Goal: Task Accomplishment & Management: Complete application form

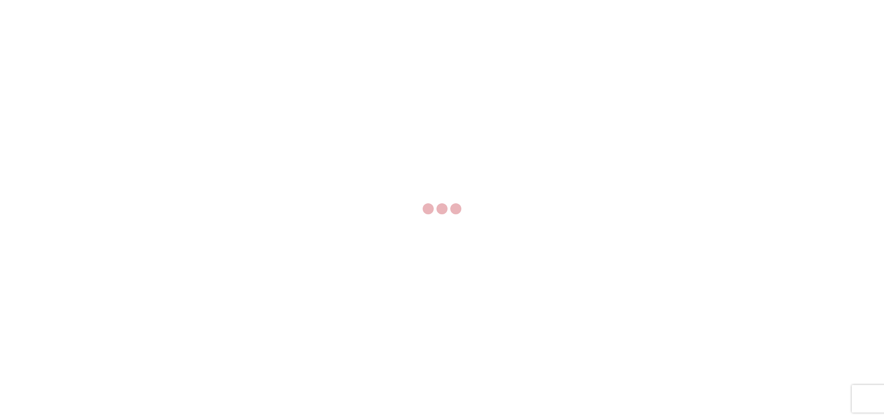
select select "FULL"
select select "LBS"
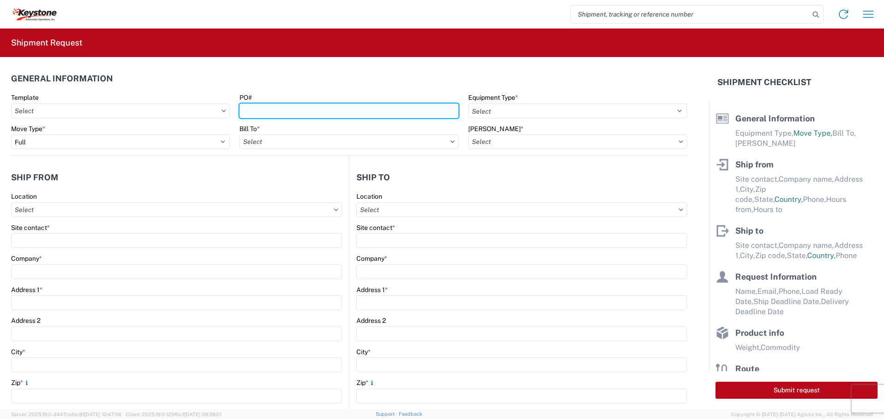
click at [379, 113] on input "PO#" at bounding box center [348, 111] width 219 height 15
type input "4497166"
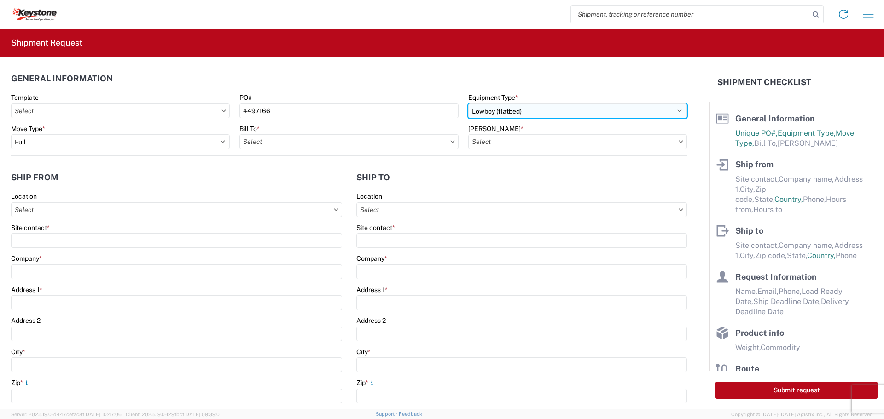
click at [671, 112] on select "Select 53’ Dry Van Flatbed Dropdeck (van) Lowboy (flatbed) Rail" at bounding box center [577, 111] width 219 height 15
select select "STDV"
click at [468, 104] on select "Select 53’ Dry Van Flatbed Dropdeck (van) Lowboy (flatbed) Rail" at bounding box center [577, 111] width 219 height 15
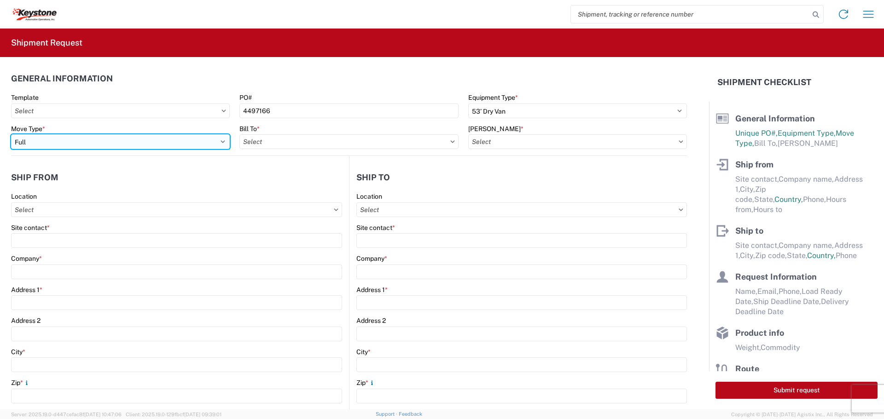
click at [87, 145] on select "Select Full Partial TL" at bounding box center [120, 141] width 219 height 15
select select "PARTIAL_TL"
click at [11, 134] on select "Select Full Partial TL" at bounding box center [120, 141] width 219 height 15
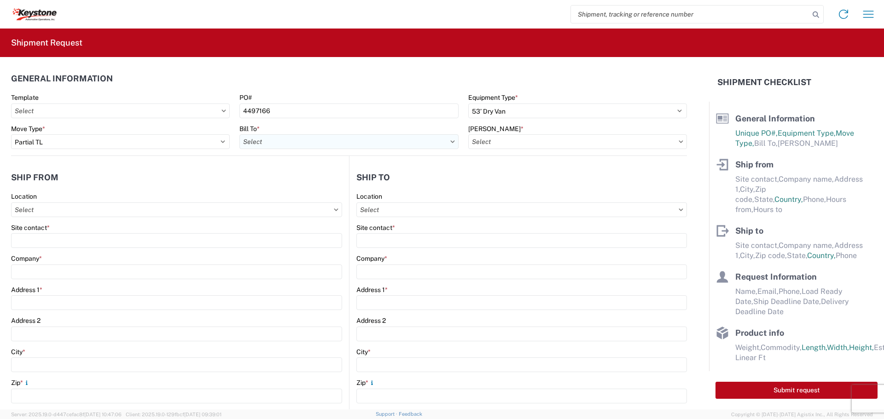
click at [273, 140] on input "text" at bounding box center [348, 141] width 219 height 15
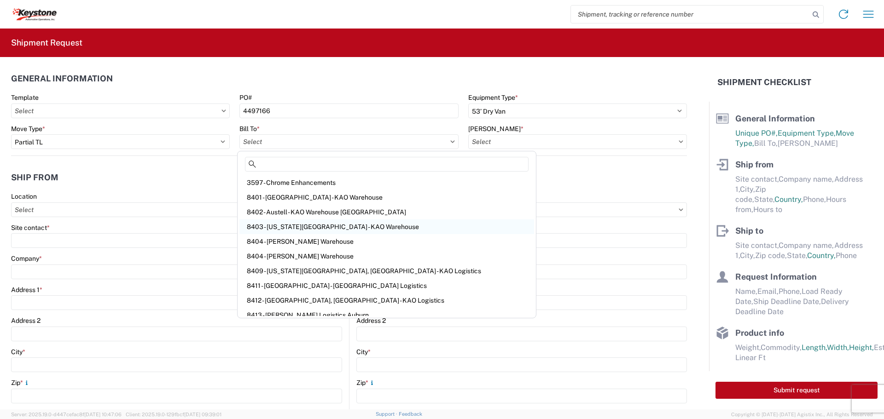
click at [285, 226] on div "8403 - [US_STATE][GEOGRAPHIC_DATA] - KAO Warehouse" at bounding box center [386, 227] width 295 height 15
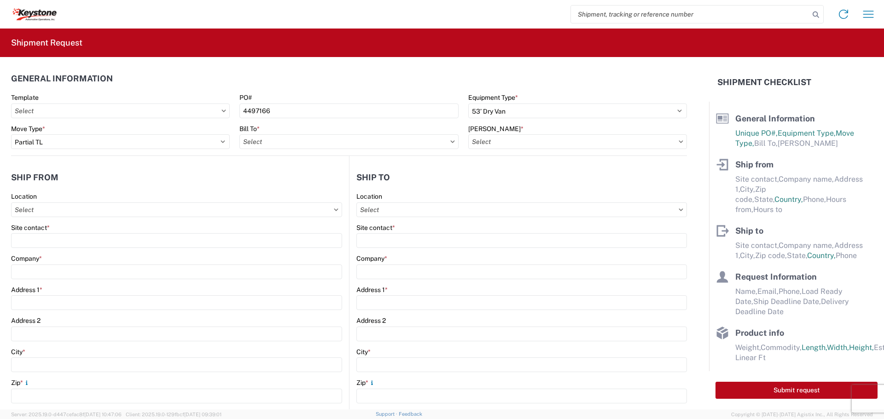
type input "8403 - [US_STATE][GEOGRAPHIC_DATA] - KAO Warehouse"
click at [529, 144] on input "text" at bounding box center [577, 141] width 219 height 15
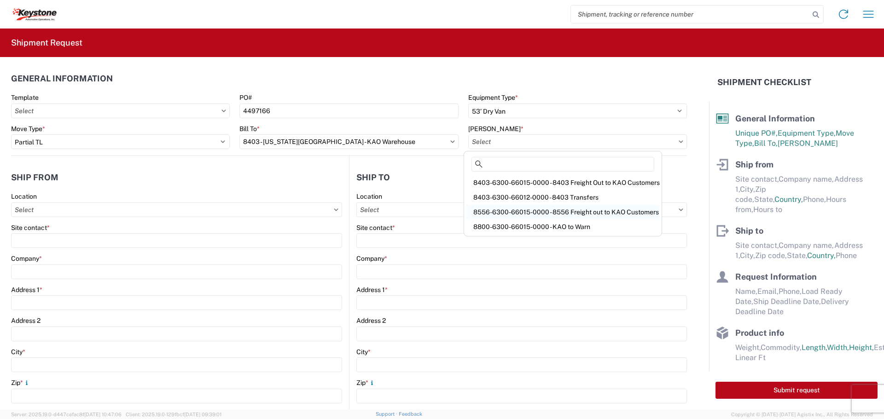
click at [608, 214] on div "8556-6300-66015-0000 - 8556 Freight out to KAO Customers" at bounding box center [563, 212] width 194 height 15
type input "8556-6300-66015-0000 - 8556 Freight out to KAO Customers"
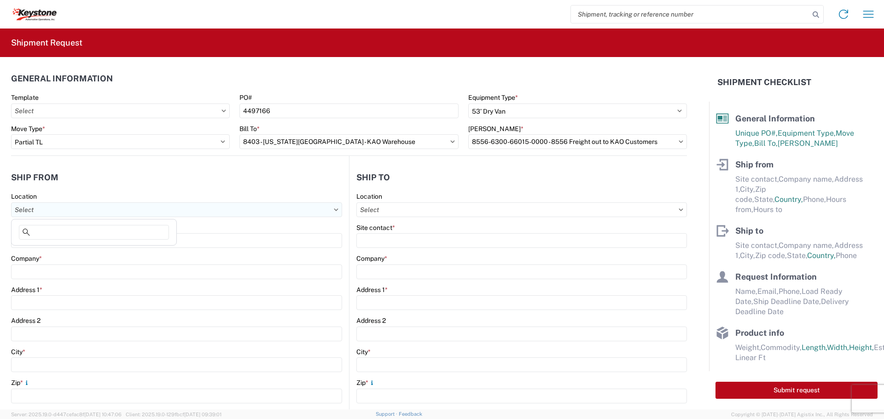
click at [66, 211] on input "text" at bounding box center [176, 210] width 331 height 15
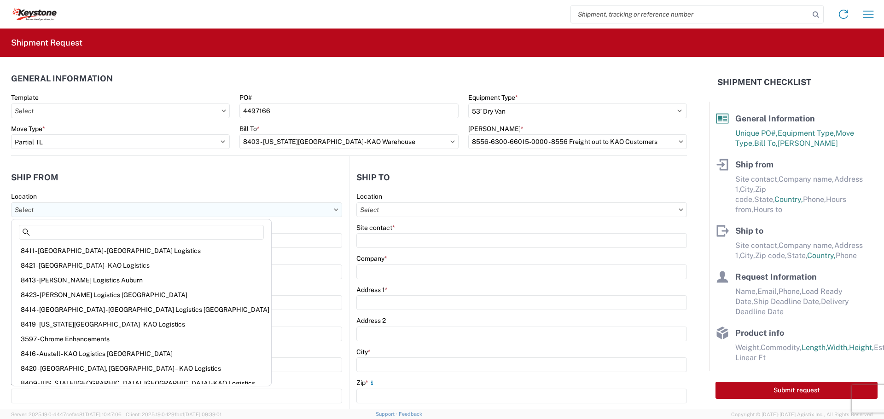
click at [66, 211] on input "text" at bounding box center [176, 210] width 331 height 15
click at [236, 259] on div "Company *" at bounding box center [176, 259] width 331 height 8
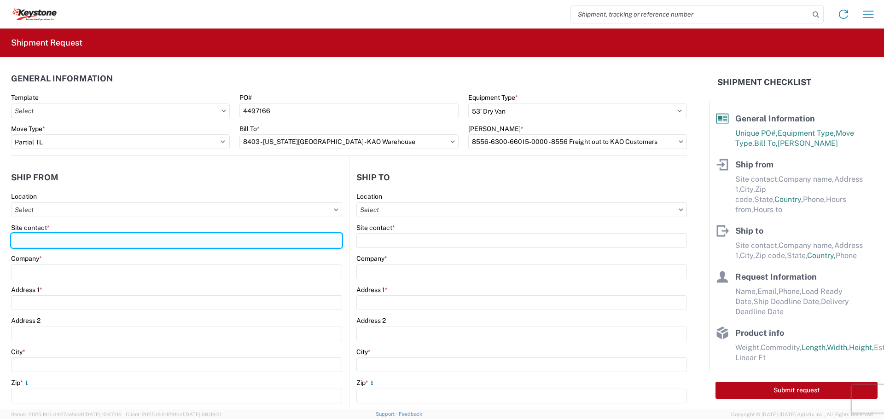
click at [82, 241] on input "Site contact *" at bounding box center [176, 240] width 331 height 15
type input "[PERSON_NAME]"
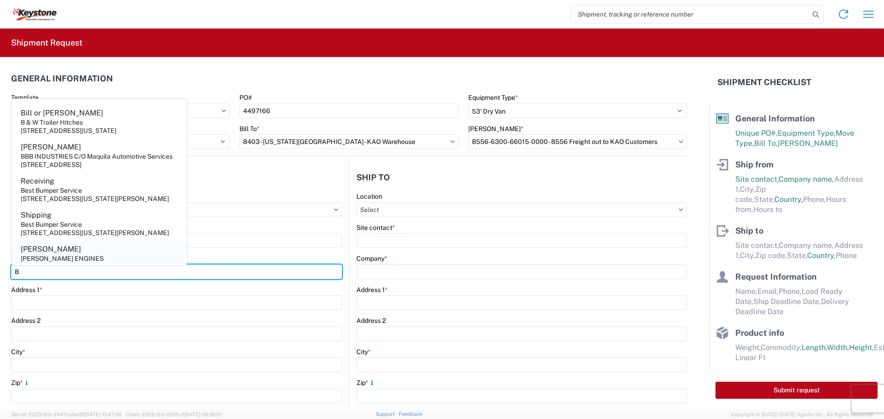
type input "BUYERS PRODUCTS COMPANY"
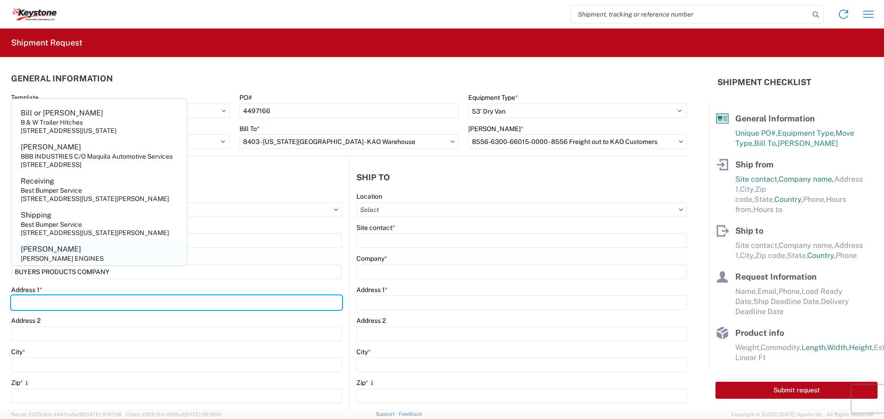
type input "[STREET_ADDRESS][PERSON_NAME]"
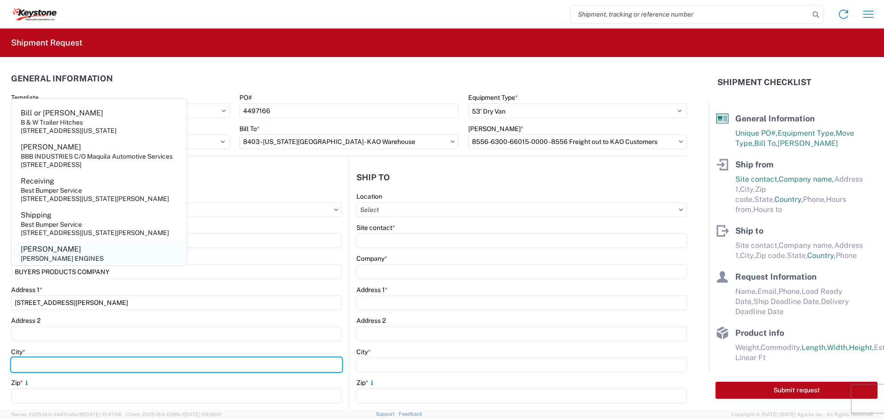
type input "Mentor"
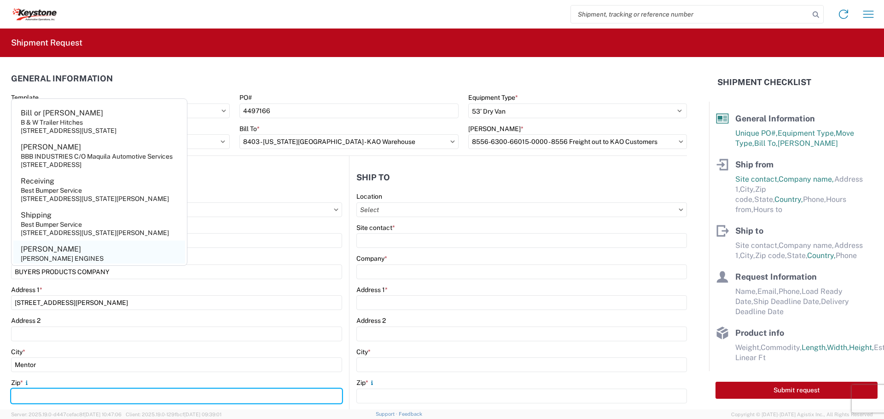
type input "44060"
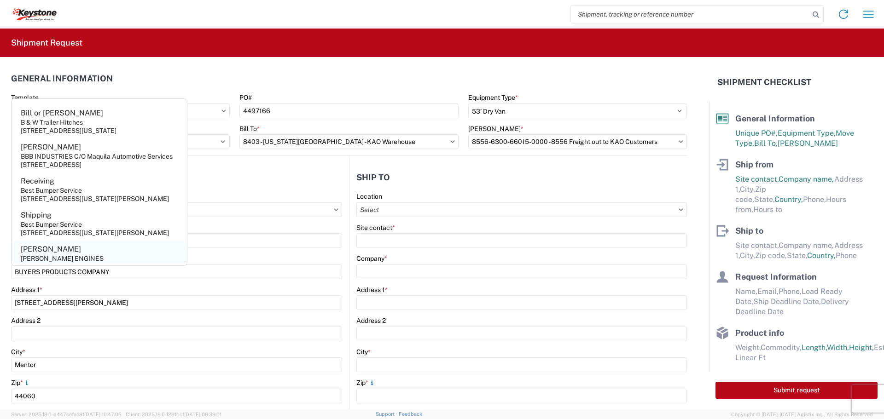
select select "OH"
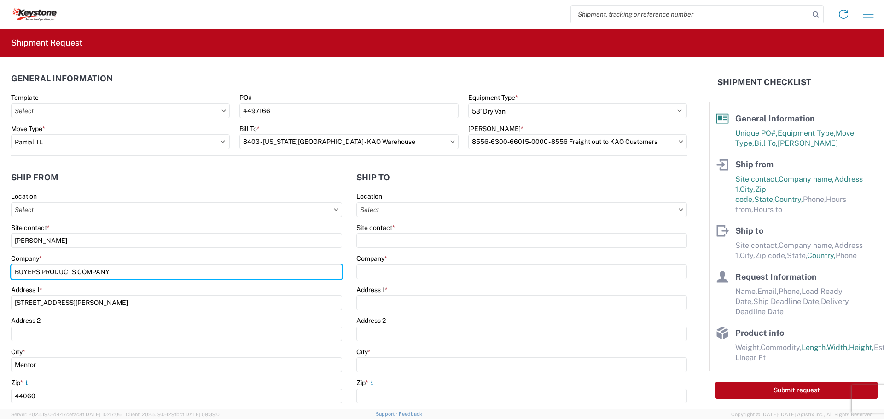
scroll to position [138, 0]
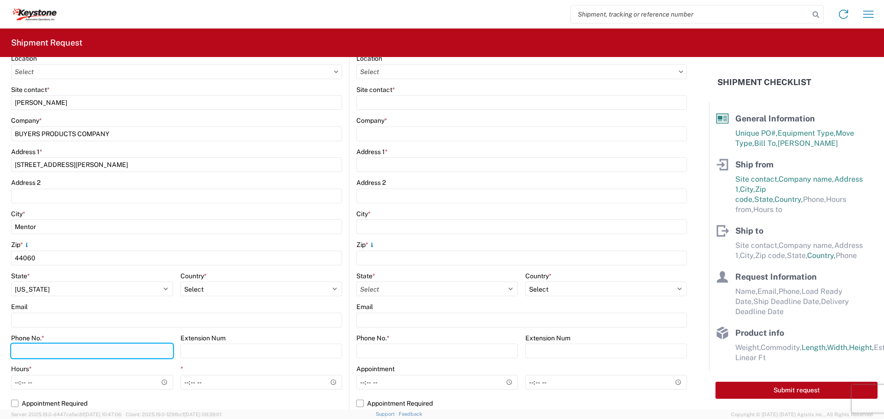
click at [61, 352] on input "Phone No. *" at bounding box center [92, 351] width 162 height 15
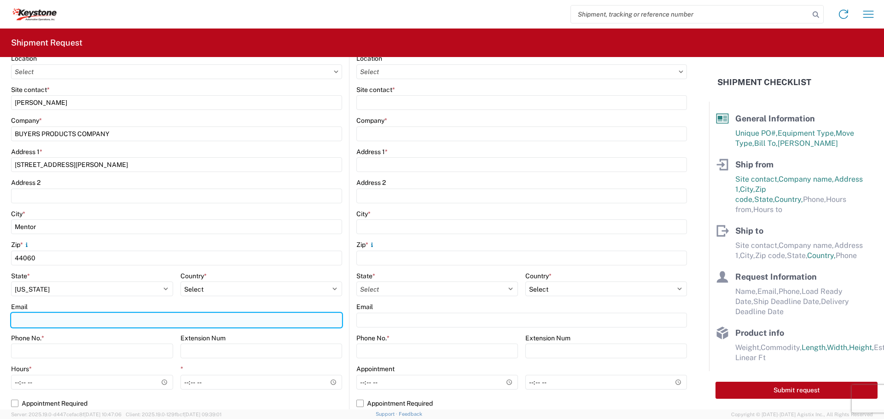
click at [38, 320] on input "Email" at bounding box center [176, 320] width 331 height 15
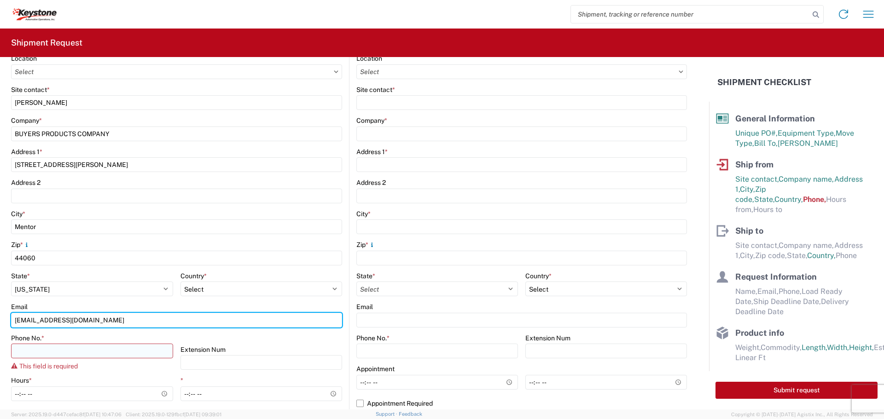
type input "[EMAIL_ADDRESS][DOMAIN_NAME]"
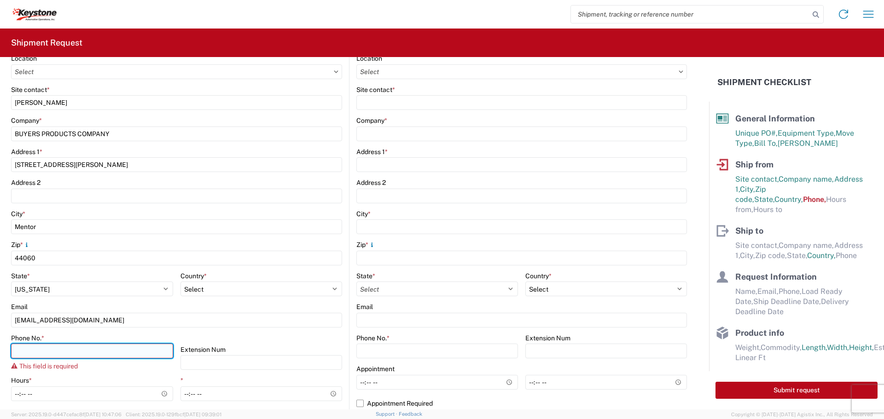
click at [33, 354] on input "Phone No. *" at bounding box center [92, 351] width 162 height 15
type input "[PHONE_NUMBER]"
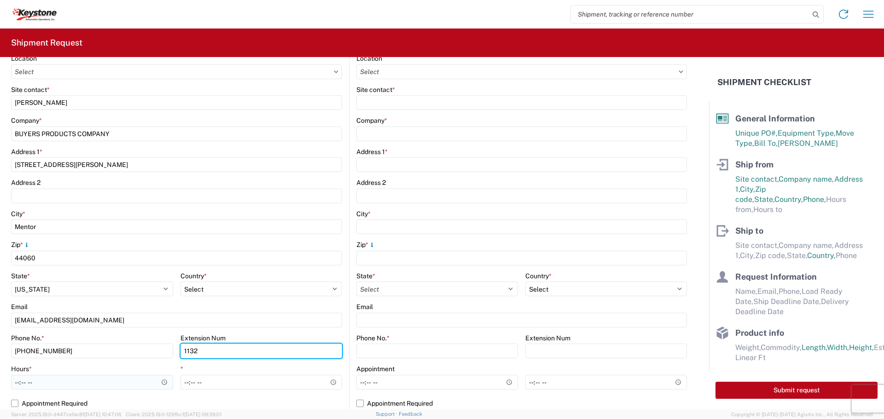
type input "1132"
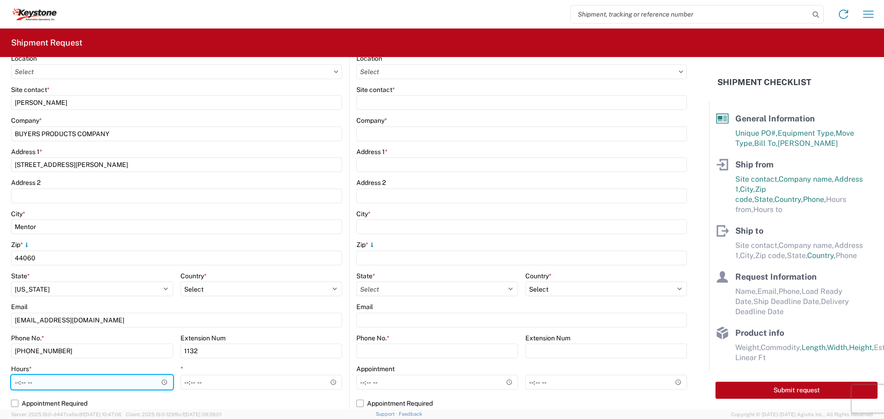
click at [17, 382] on input "Hours *" at bounding box center [92, 382] width 162 height 15
type input "07:30"
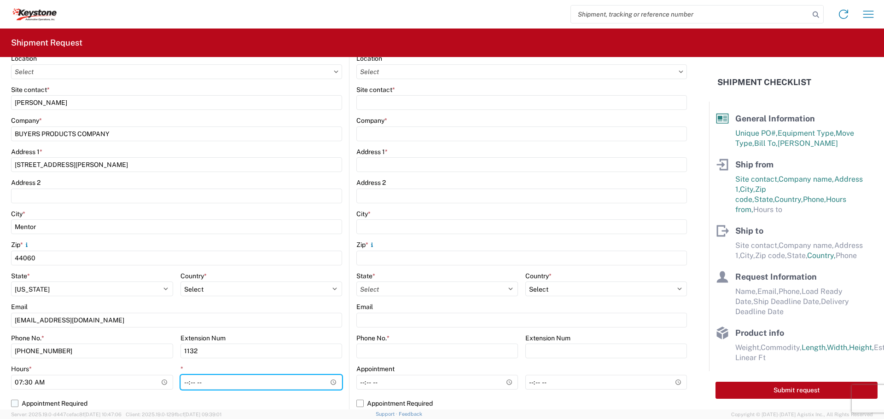
type input "15:30"
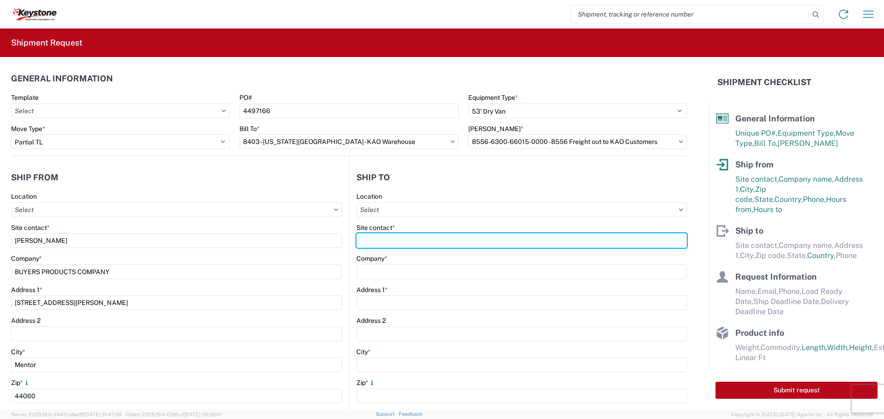
click at [382, 241] on input "Site contact *" at bounding box center [521, 240] width 331 height 15
paste input "[PERSON_NAME]"
type input "[PERSON_NAME]"
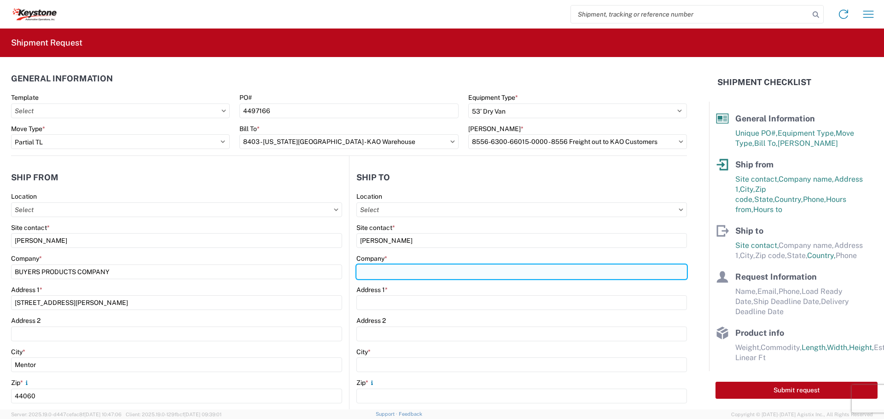
click at [401, 270] on input "Company *" at bounding box center [521, 272] width 331 height 15
paste input "KEY-STONE AUTOMOTIVE OPERATIONS INC"
type input "KEY-STONE AUTOMOTIVE OPERATIONS INC"
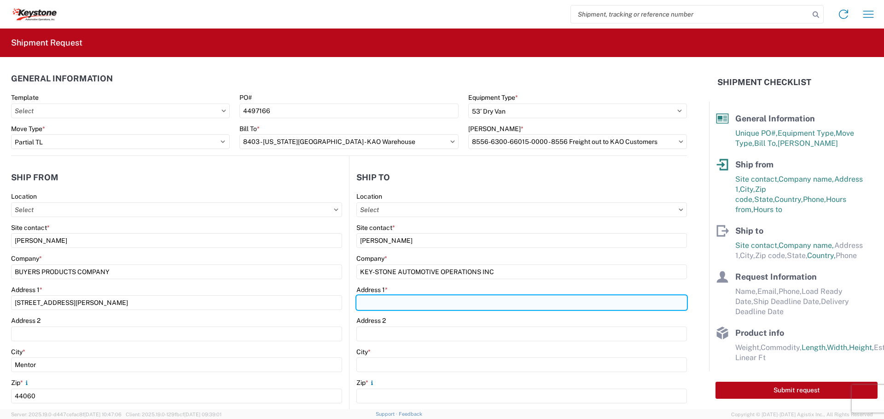
click at [380, 306] on input "Address 1 *" at bounding box center [521, 303] width 331 height 15
paste input "[STREET_ADDRESS]"
type input "[STREET_ADDRESS]"
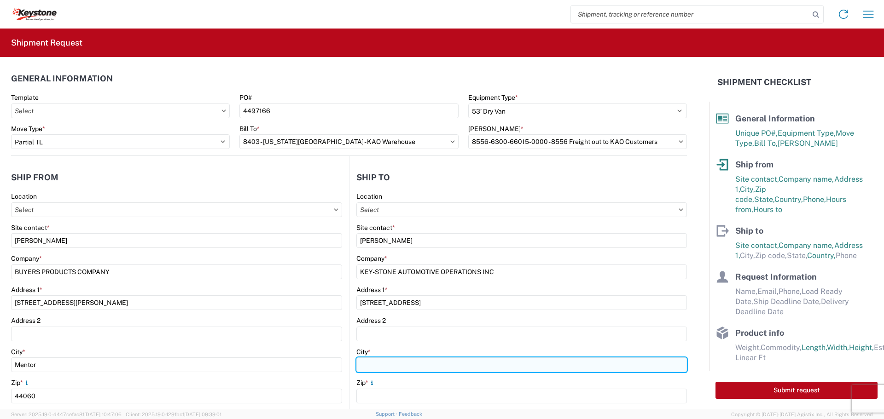
click at [367, 366] on input "City *" at bounding box center [521, 365] width 331 height 15
paste input "[US_STATE][GEOGRAPHIC_DATA]"
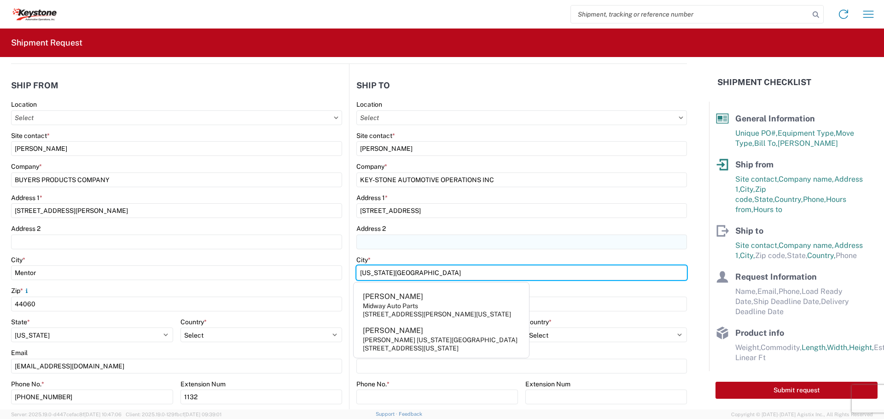
type input "[US_STATE][GEOGRAPHIC_DATA]"
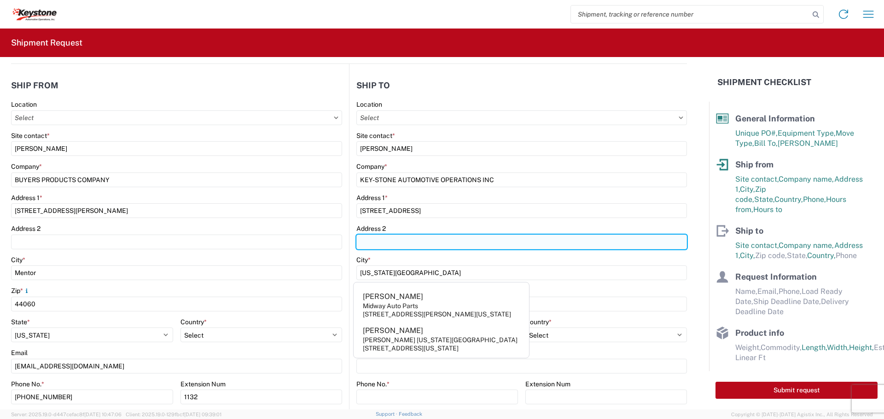
click at [367, 238] on input "Address 2" at bounding box center [521, 242] width 331 height 15
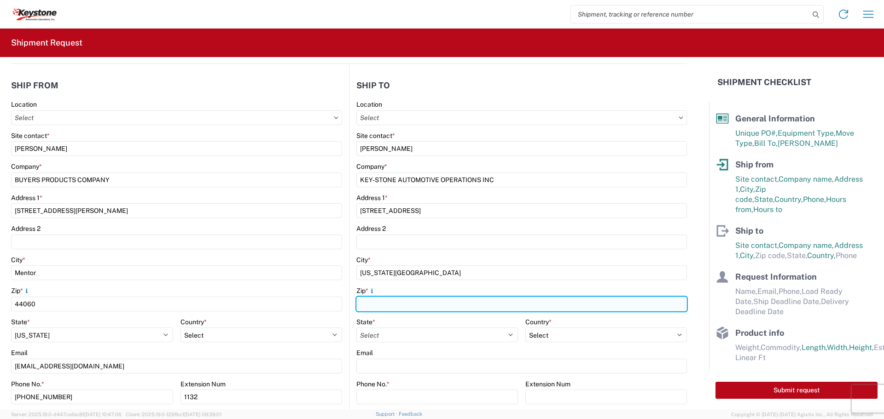
click at [366, 300] on input "Zip *" at bounding box center [521, 304] width 331 height 15
type input "66105"
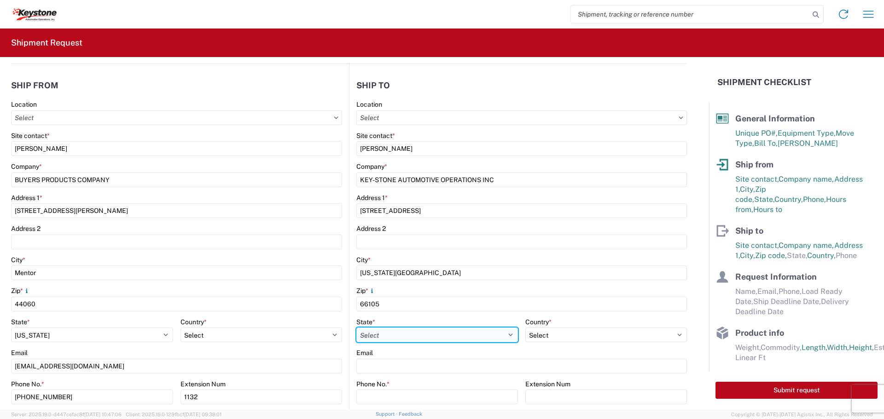
click at [372, 331] on select "Select [US_STATE] [US_STATE] [US_STATE] [US_STATE] Armed Forces Americas Armed …" at bounding box center [437, 335] width 162 height 15
select select "KS"
click at [356, 328] on select "Select [US_STATE] [US_STATE] [US_STATE] [US_STATE] Armed Forces Americas Armed …" at bounding box center [437, 335] width 162 height 15
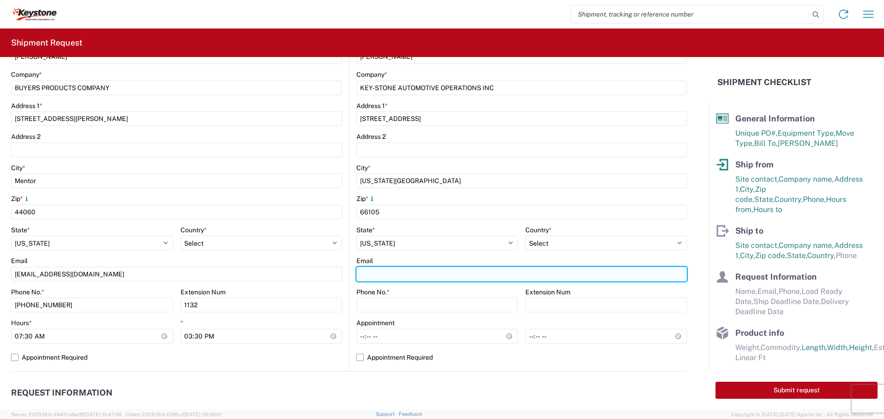
click at [392, 277] on input "Email" at bounding box center [521, 274] width 331 height 15
paste input "[EMAIL_ADDRESS][DOMAIN_NAME]"
type input "[EMAIL_ADDRESS][DOMAIN_NAME]"
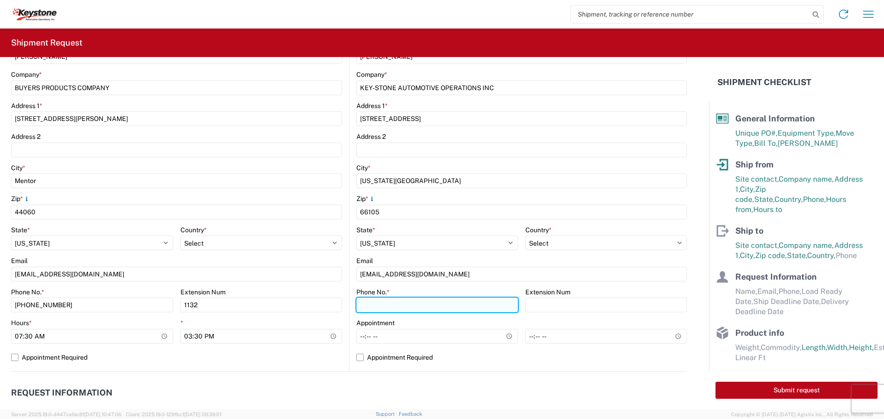
click at [375, 307] on input "Phone No. *" at bounding box center [437, 305] width 162 height 15
type input "[PHONE_NUMBER]"
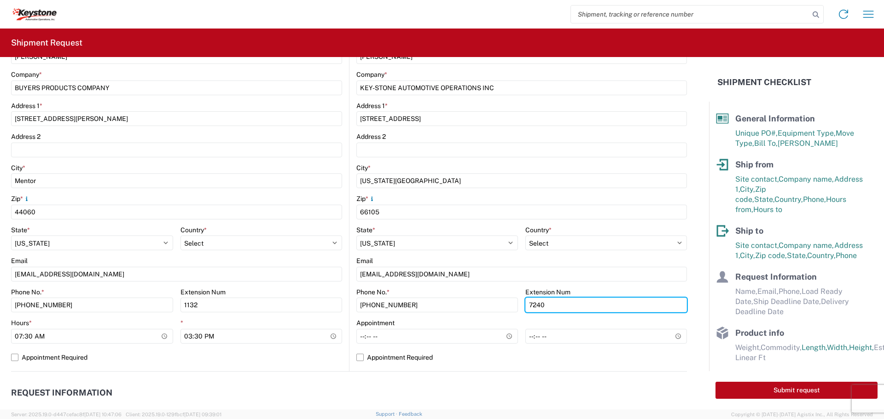
scroll to position [368, 0]
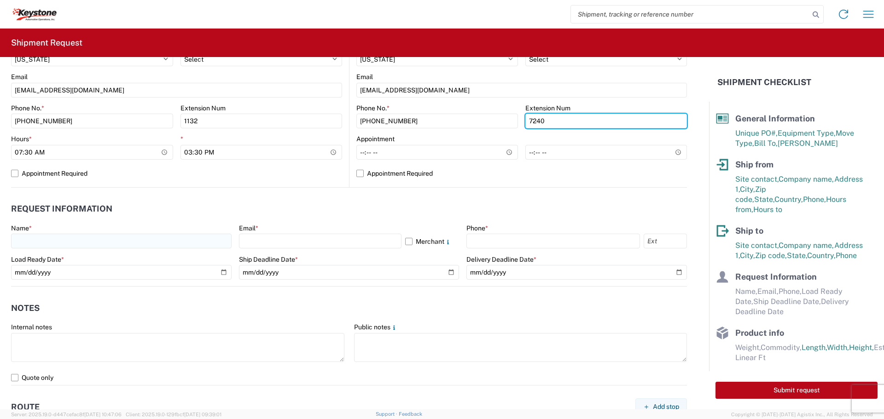
type input "7240"
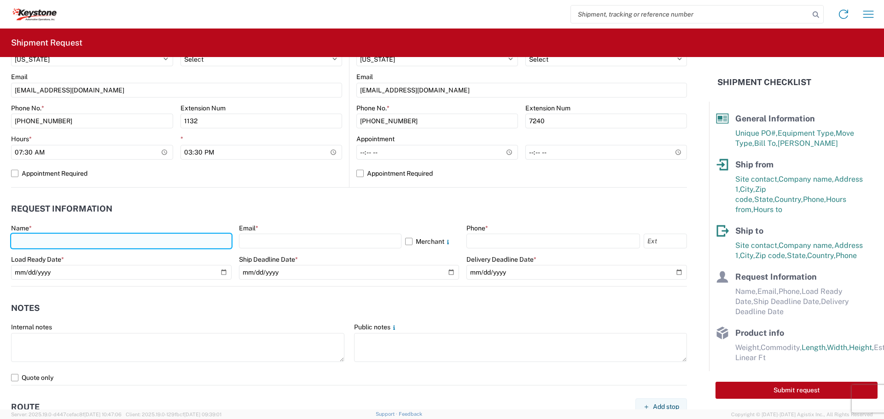
click at [21, 240] on input "text" at bounding box center [121, 241] width 221 height 15
type input "[PERSON_NAME]"
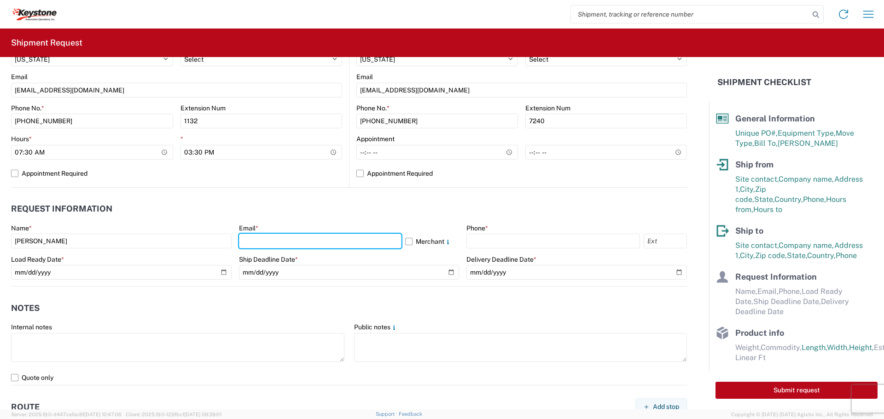
type input "[EMAIL_ADDRESS][DOMAIN_NAME]"
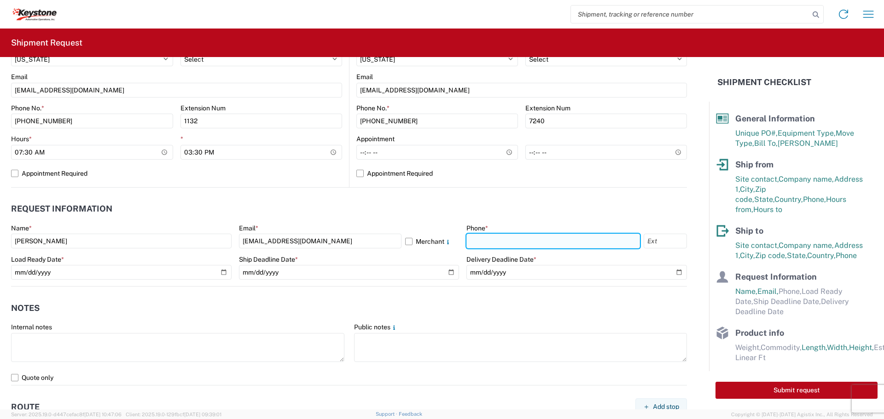
click at [501, 242] on input "text" at bounding box center [553, 241] width 174 height 15
type input "[PHONE_NUMBER]"
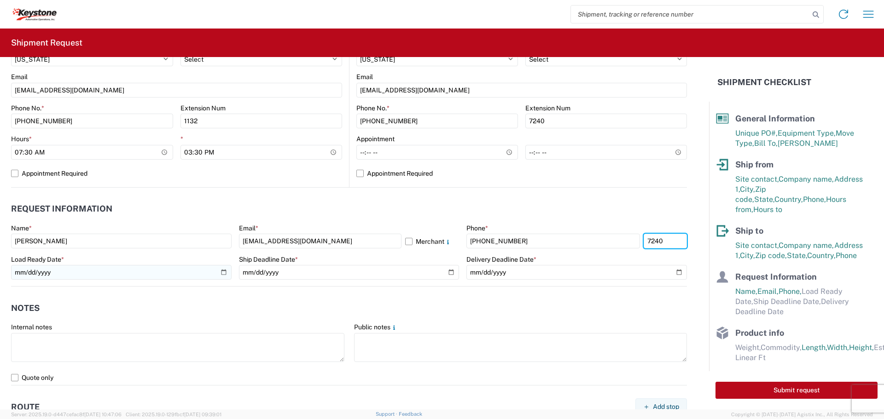
type input "7240"
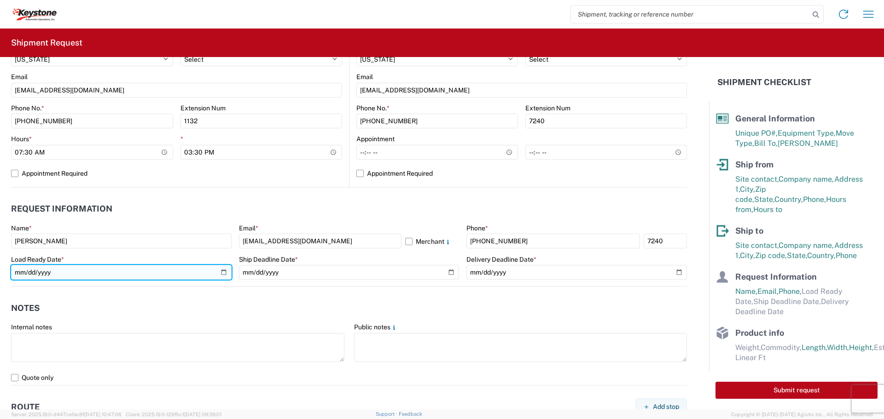
click at [218, 272] on input "date" at bounding box center [121, 272] width 221 height 15
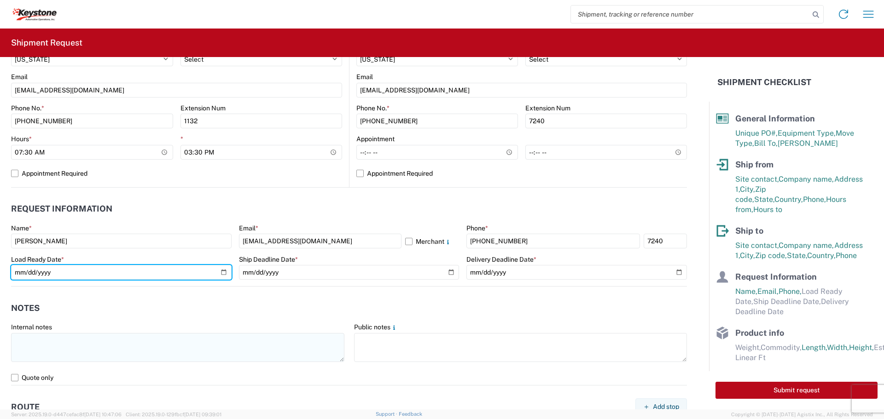
type input "[DATE]"
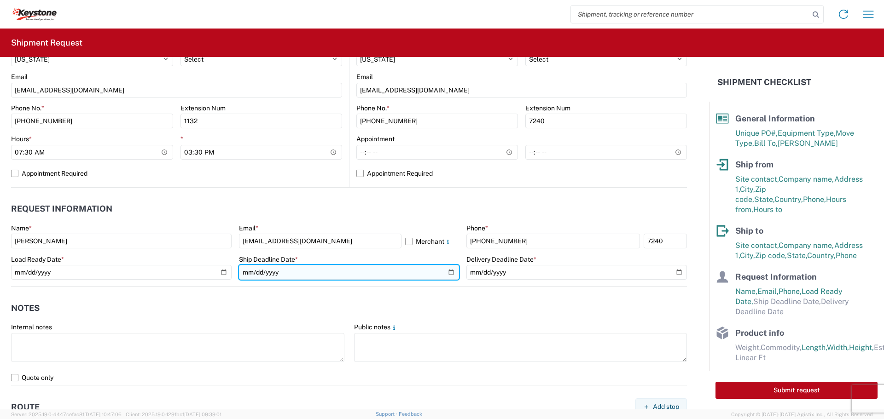
click at [445, 271] on input "date" at bounding box center [349, 272] width 221 height 15
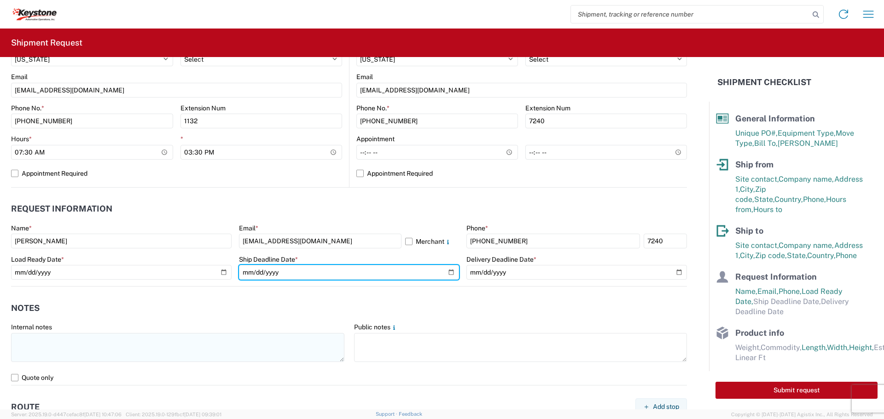
type input "[DATE]"
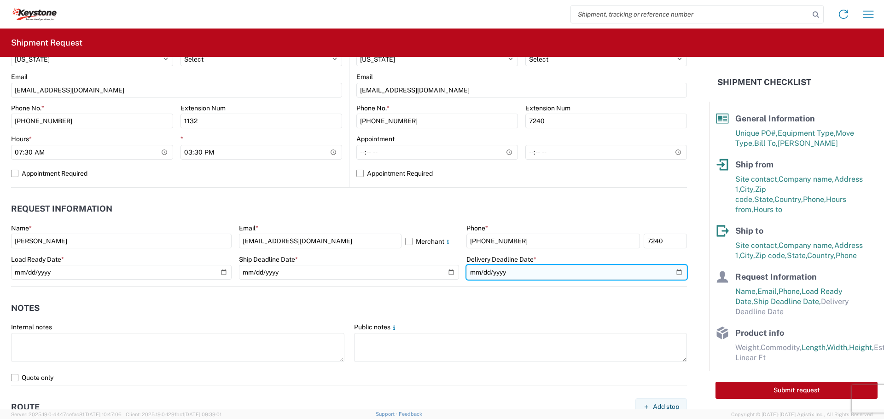
click at [671, 272] on input "date" at bounding box center [576, 272] width 221 height 15
type input "[DATE]"
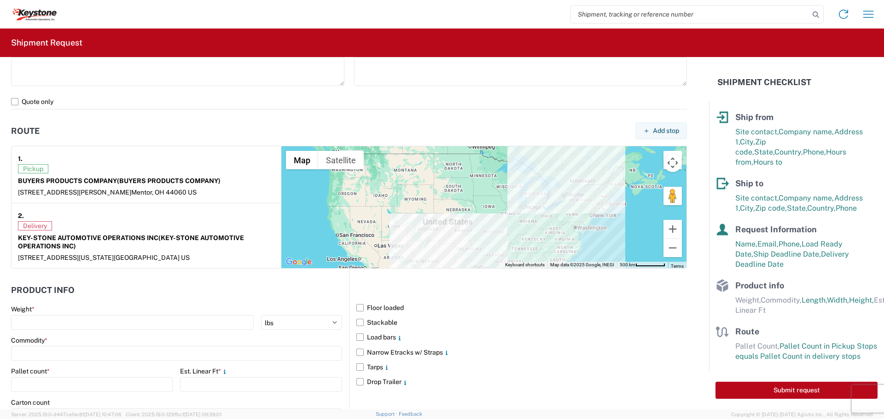
scroll to position [737, 0]
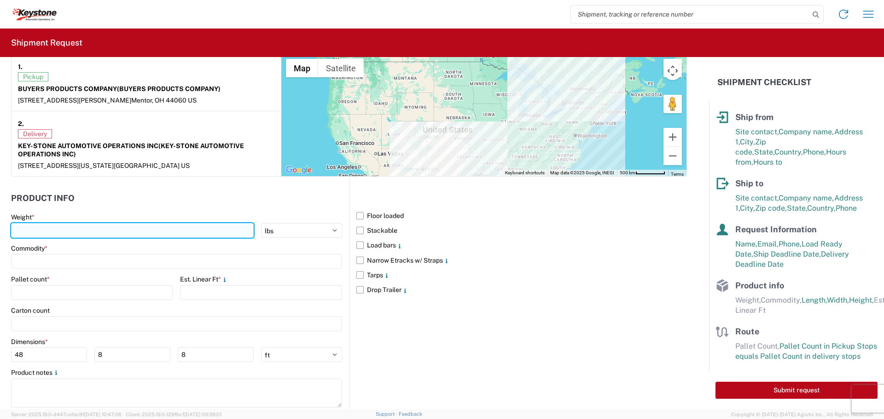
click at [29, 226] on input "number" at bounding box center [132, 230] width 243 height 15
type input "2720"
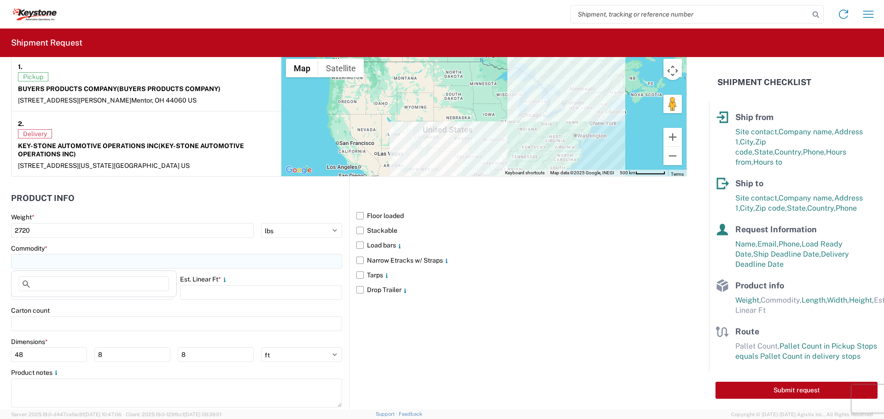
click at [45, 262] on input at bounding box center [176, 261] width 331 height 15
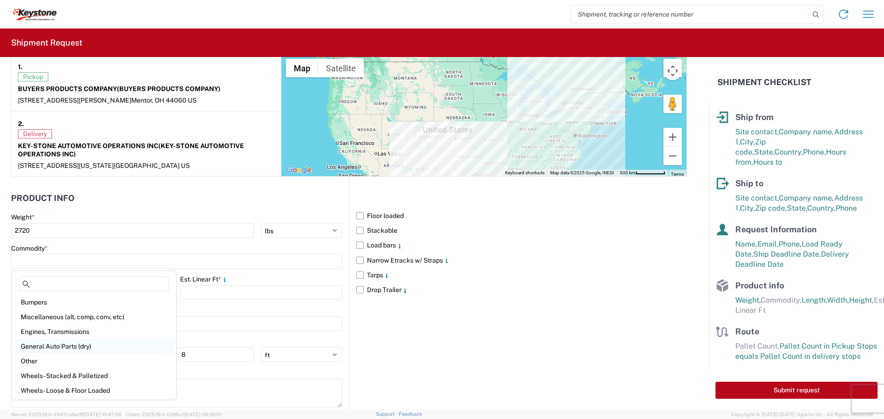
click at [58, 343] on div "General Auto Parts (dry)" at bounding box center [93, 346] width 161 height 15
type input "General Auto Parts (dry)"
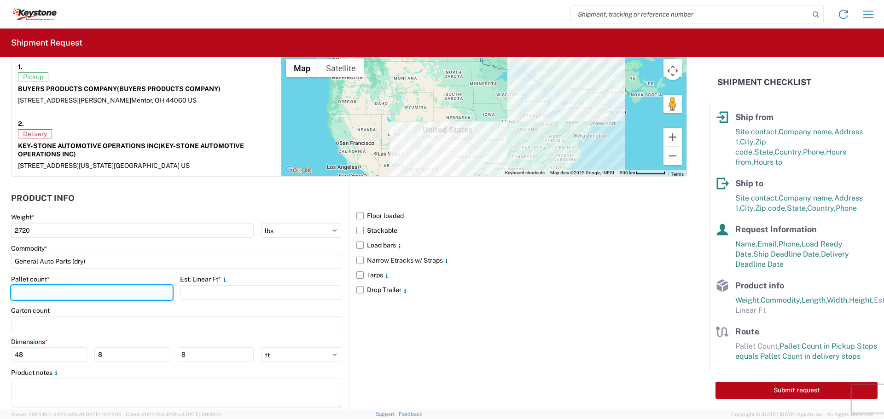
click at [29, 295] on input "number" at bounding box center [92, 292] width 162 height 15
type input "8"
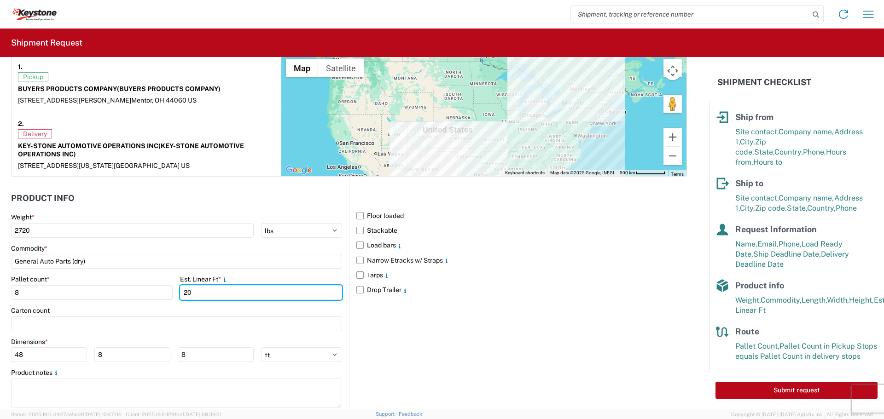
scroll to position [760, 0]
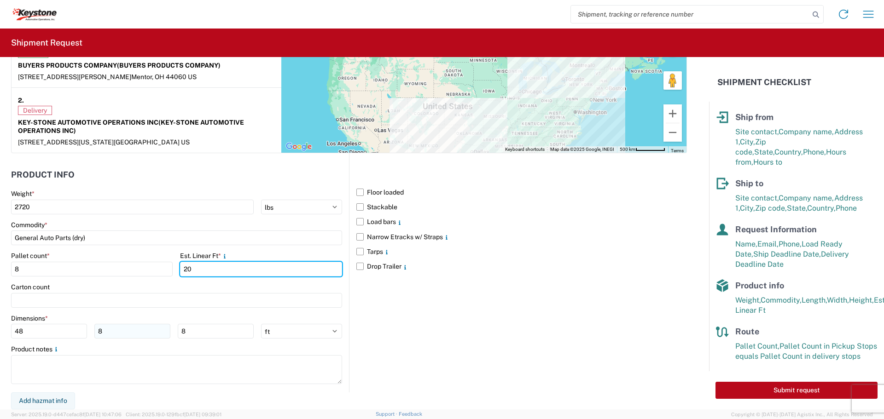
type input "20"
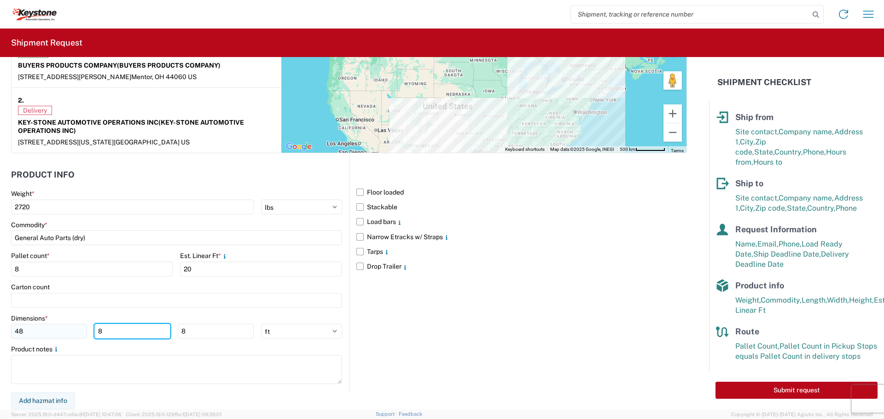
drag, startPoint x: 110, startPoint y: 328, endPoint x: 72, endPoint y: 330, distance: 38.7
click at [72, 331] on div "48 8 8" at bounding box center [132, 331] width 243 height 15
type input "40"
type input "97"
click at [318, 335] on select "ft in cm" at bounding box center [301, 331] width 81 height 15
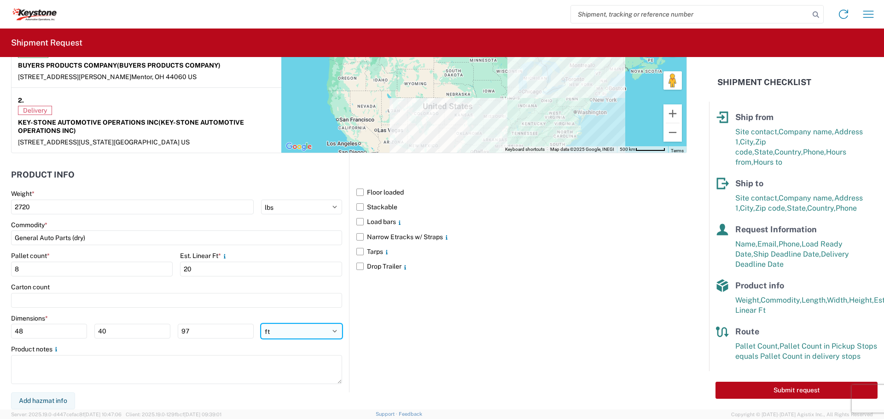
select select "IN"
click at [261, 324] on select "ft in cm" at bounding box center [301, 331] width 81 height 15
type input "576"
type input "480"
type input "1164"
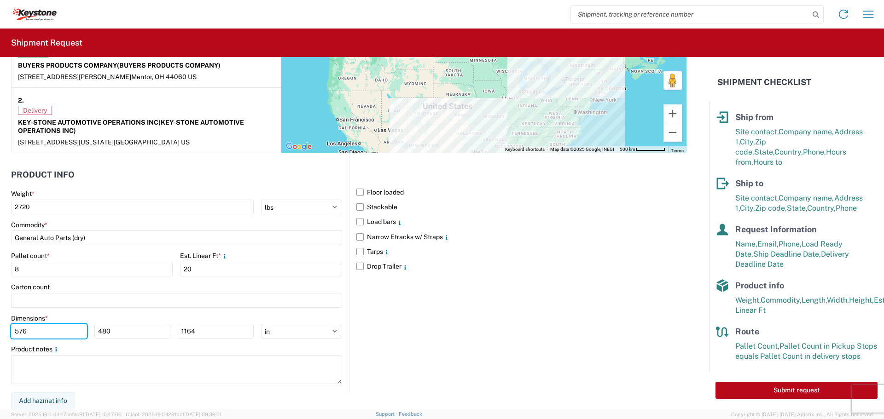
drag, startPoint x: 59, startPoint y: 331, endPoint x: -7, endPoint y: 330, distance: 65.8
click at [0, 330] on html "Home Shipment request Shipment tracking Shipment Request General Information Te…" at bounding box center [442, 209] width 884 height 419
type input "48"
type input "40"
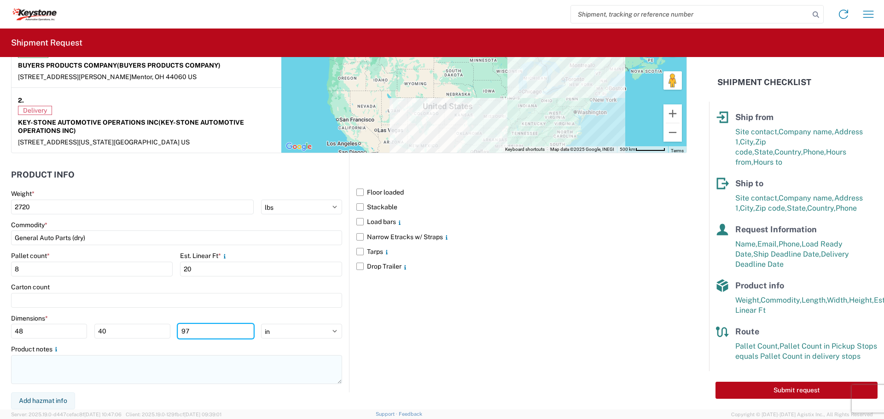
type input "97"
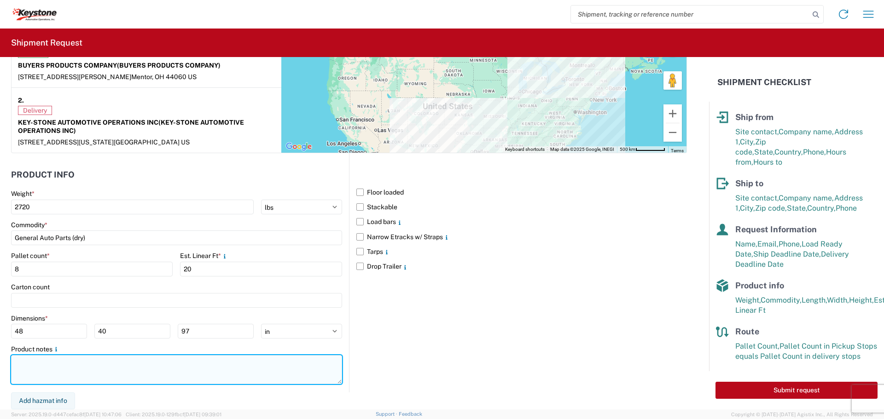
click at [18, 359] on textarea at bounding box center [176, 369] width 331 height 29
type textarea "**THIS ORDER DOES HAVE 8 PALLET AND REQUIRES 20 FEET OF SPACE -- 2 OF THOSE PAL…"
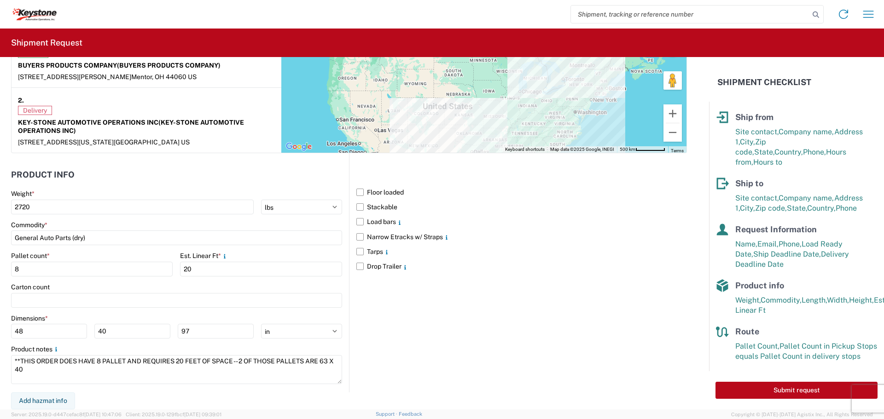
click at [624, 353] on div "Floor loaded Stackable Load bars Narrow Etracks w/ Straps Tarps Drop Trailer" at bounding box center [518, 272] width 338 height 239
click at [780, 390] on button "Submit request" at bounding box center [796, 390] width 162 height 17
select select "US"
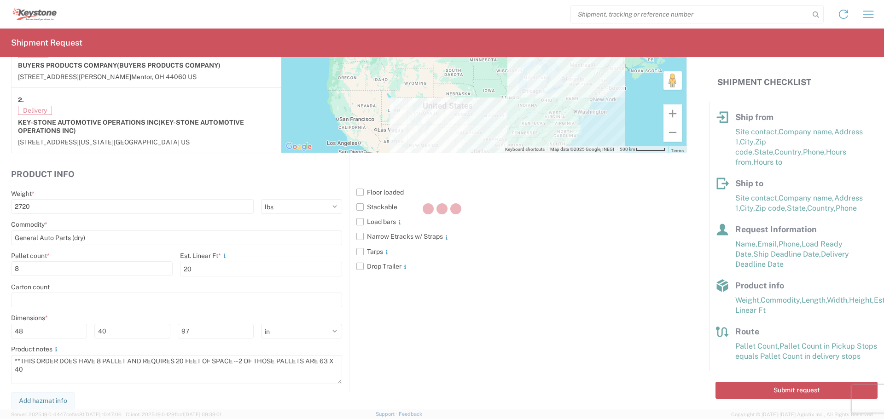
click at [641, 328] on div at bounding box center [442, 209] width 884 height 419
